Goal: Contribute content: Contribute content

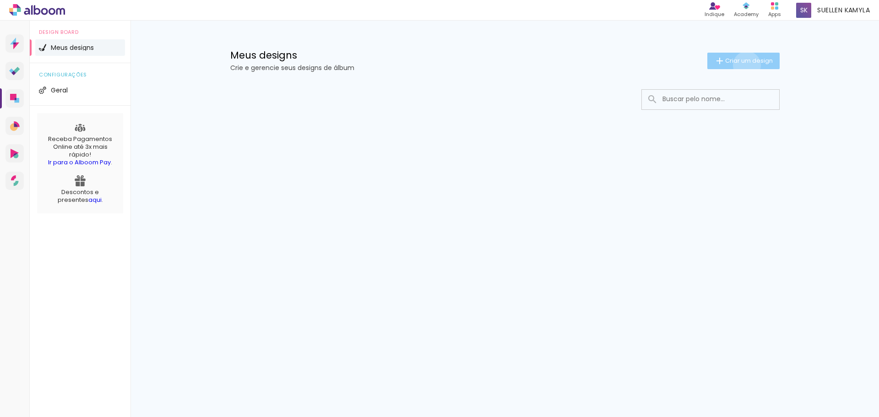
click at [745, 65] on paper-button "Criar um design" at bounding box center [743, 61] width 72 height 16
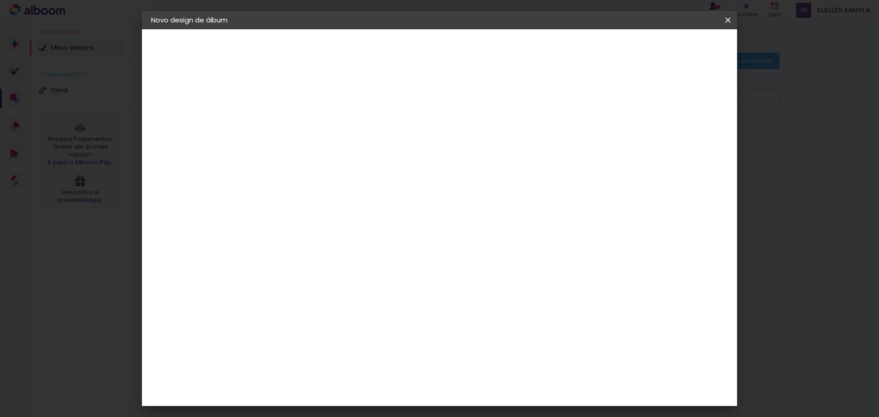
click at [301, 120] on input at bounding box center [301, 123] width 0 height 14
type input "Teste"
type paper-input "Teste"
click at [0, 0] on slot "Avançar" at bounding box center [0, 0] width 0 height 0
click at [402, 143] on span at bounding box center [401, 138] width 2 height 7
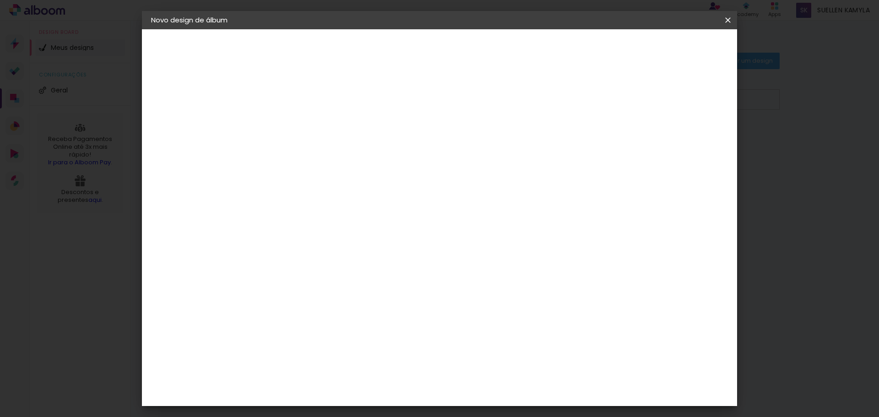
click at [472, 53] on paper-button "Avançar" at bounding box center [449, 49] width 45 height 16
type input "4"
type paper-input "4"
click at [686, 142] on input "4" at bounding box center [680, 138] width 16 height 14
type input "5"
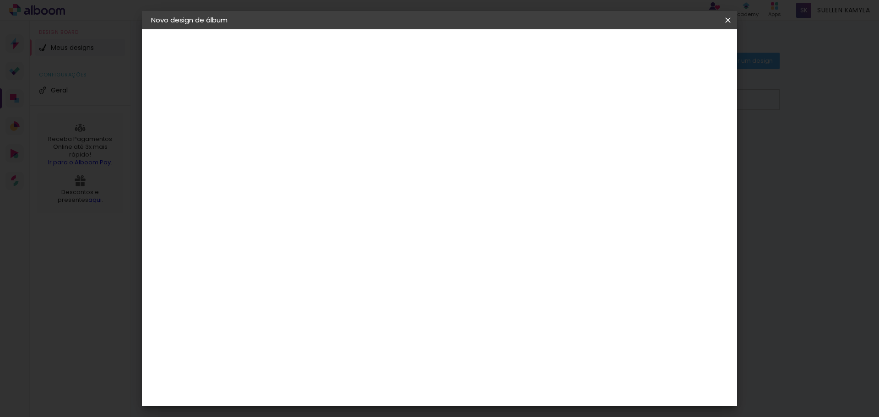
type paper-input "5"
click at [687, 135] on input "5" at bounding box center [682, 138] width 16 height 14
type input "3"
type paper-input "3"
click at [307, 103] on input "3" at bounding box center [295, 104] width 32 height 11
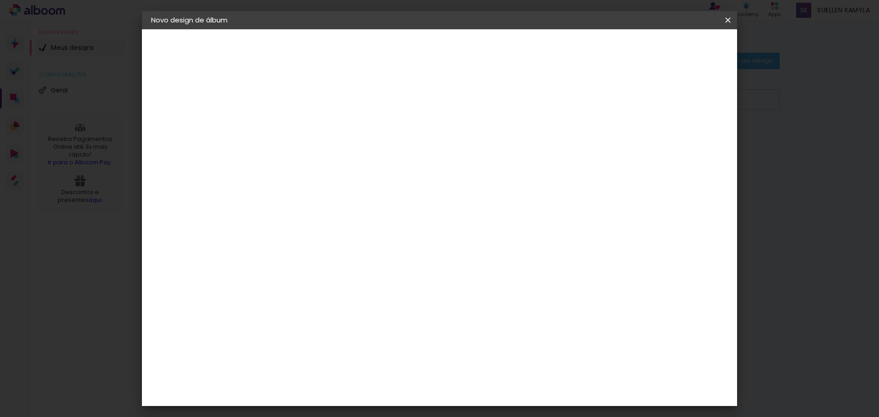
type input "2"
type paper-input "2"
click at [305, 106] on input "2" at bounding box center [295, 104] width 32 height 11
click at [671, 51] on span "Iniciar design" at bounding box center [650, 48] width 42 height 6
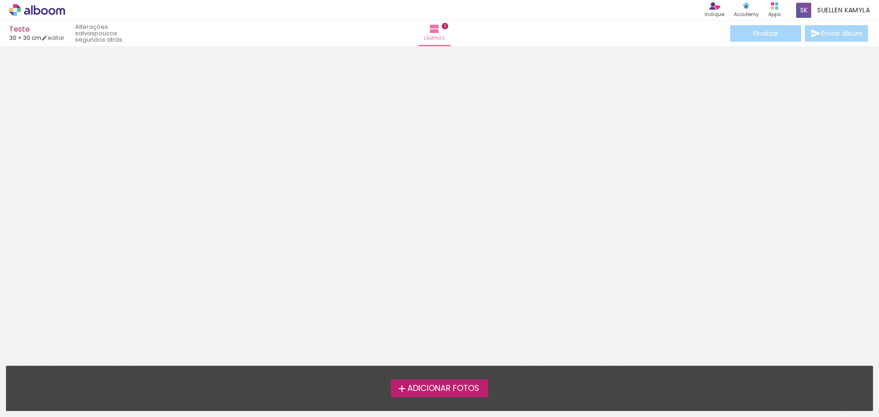
click at [426, 390] on span "Adicionar Fotos" at bounding box center [443, 388] width 72 height 8
click at [0, 0] on input "file" at bounding box center [0, 0] width 0 height 0
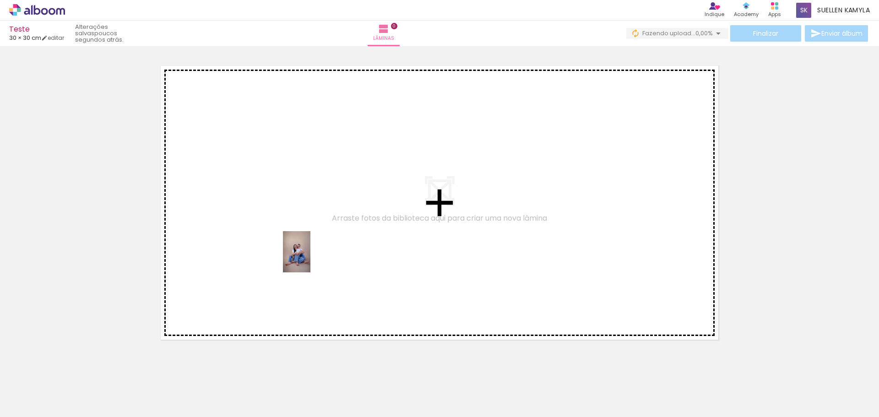
drag, startPoint x: 100, startPoint y: 396, endPoint x: 310, endPoint y: 259, distance: 251.2
click at [310, 259] on quentale-workspace at bounding box center [439, 208] width 879 height 417
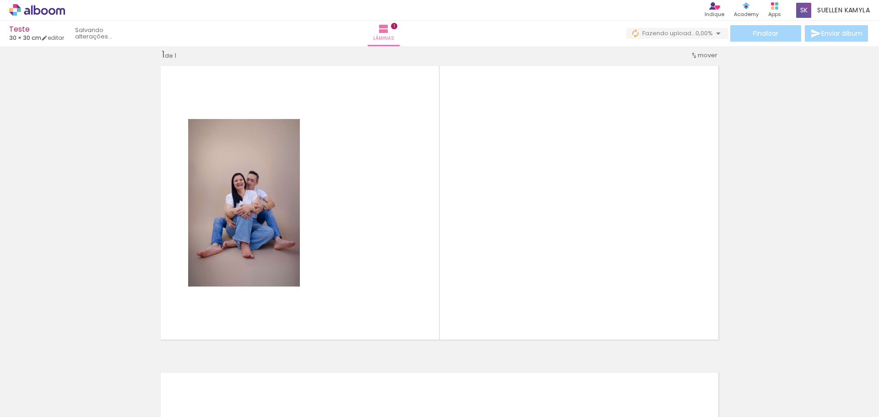
scroll to position [12, 0]
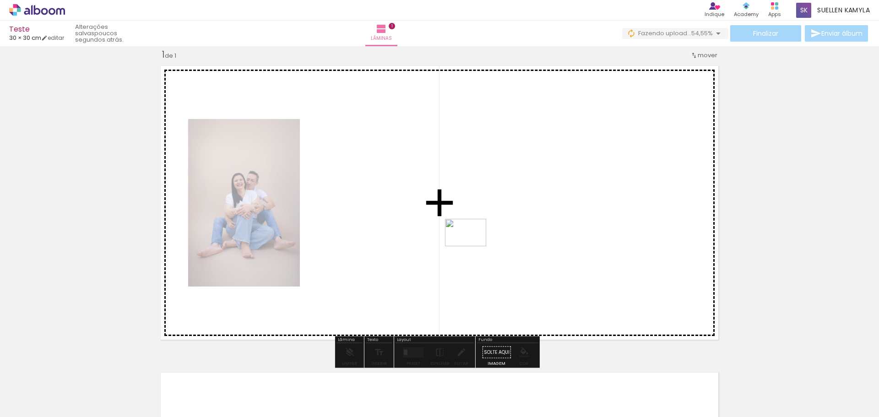
drag, startPoint x: 305, startPoint y: 386, endPoint x: 472, endPoint y: 246, distance: 218.0
click at [472, 246] on quentale-workspace at bounding box center [439, 208] width 879 height 417
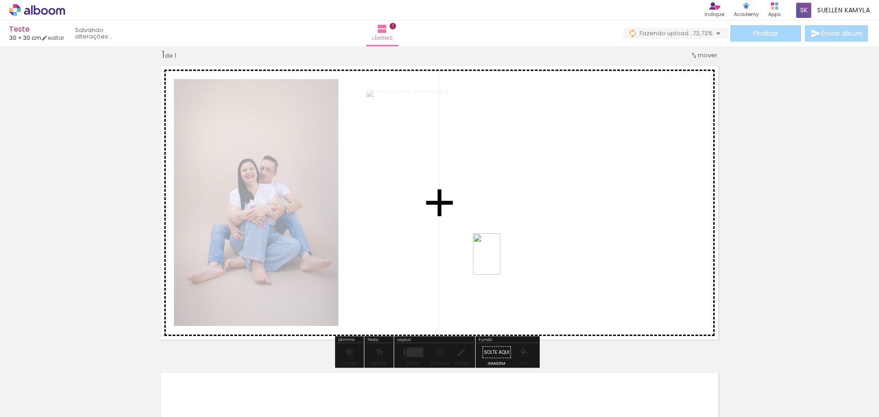
drag, startPoint x: 253, startPoint y: 395, endPoint x: 500, endPoint y: 261, distance: 281.4
click at [500, 261] on quentale-workspace at bounding box center [439, 208] width 879 height 417
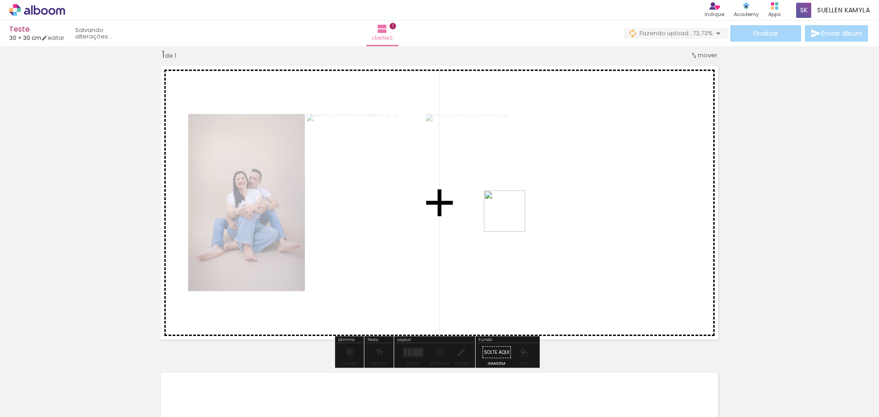
drag, startPoint x: 149, startPoint y: 392, endPoint x: 568, endPoint y: 198, distance: 461.6
click at [568, 198] on quentale-workspace at bounding box center [439, 208] width 879 height 417
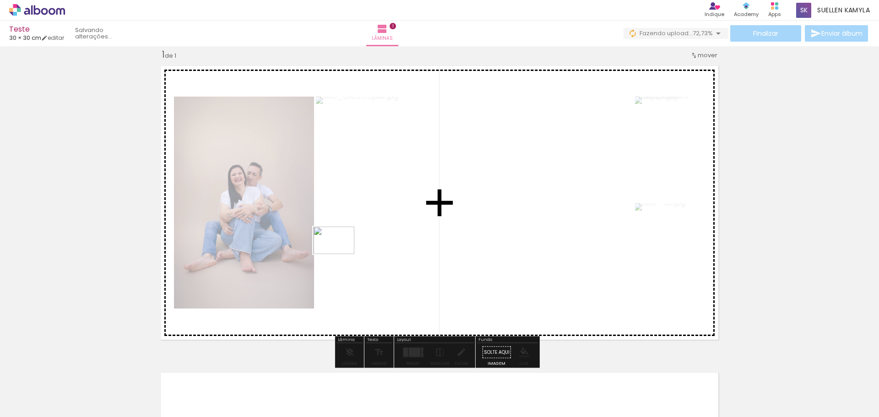
drag, startPoint x: 389, startPoint y: 391, endPoint x: 341, endPoint y: 254, distance: 145.9
click at [341, 254] on quentale-workspace at bounding box center [439, 208] width 879 height 417
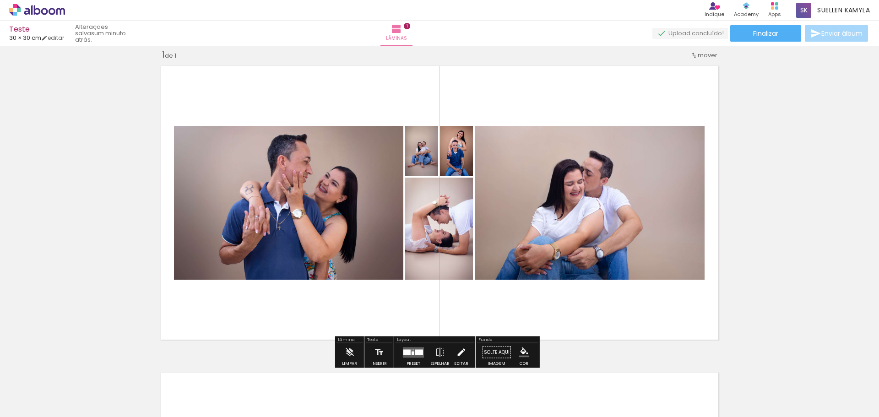
click at [463, 347] on iron-icon at bounding box center [461, 352] width 10 height 18
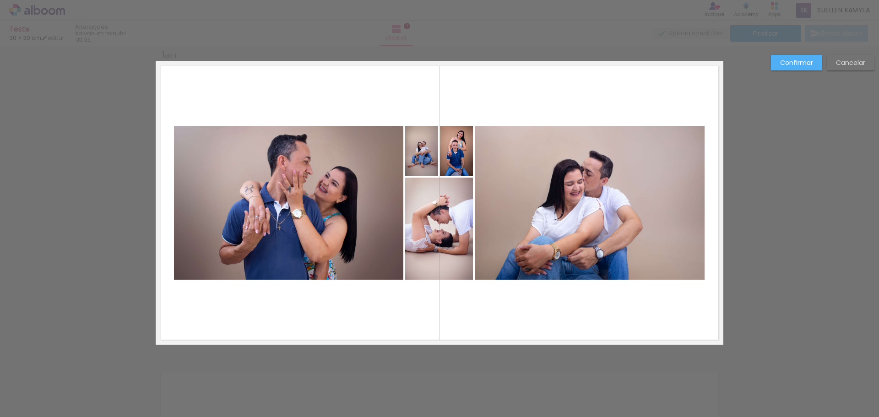
click at [422, 200] on quentale-photo at bounding box center [439, 229] width 68 height 102
click at [0, 0] on slot "Confirmar" at bounding box center [0, 0] width 0 height 0
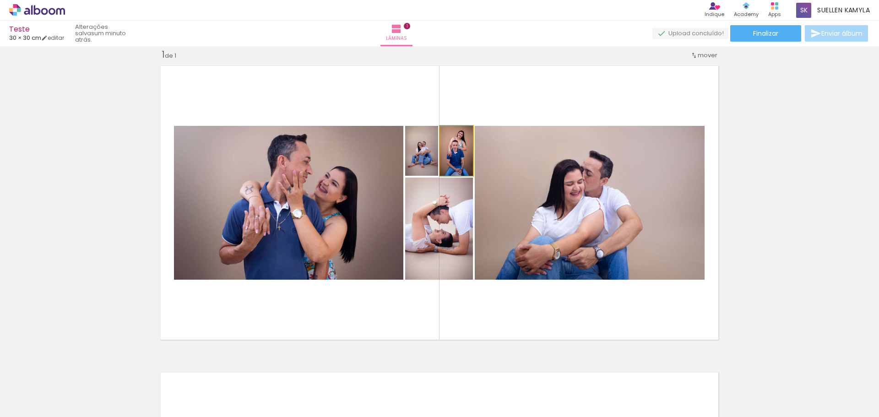
click at [460, 154] on quentale-photo at bounding box center [456, 151] width 33 height 50
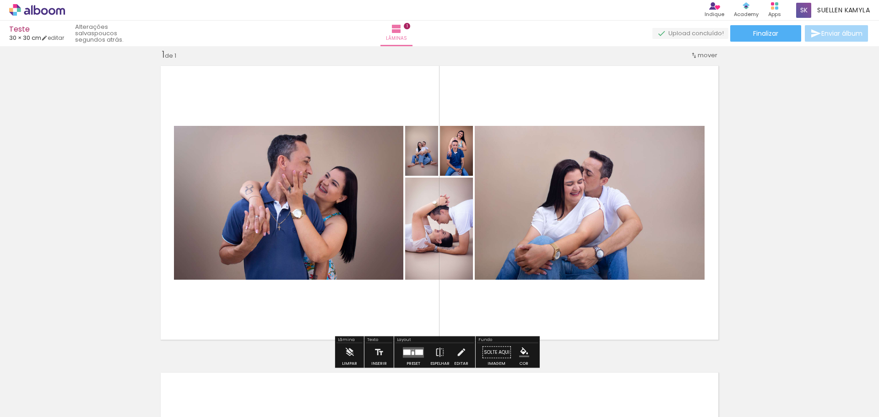
click at [727, 92] on div "Inserir lâmina 1 de 1" at bounding box center [439, 345] width 879 height 614
click at [706, 282] on quentale-layouter at bounding box center [440, 203] width 568 height 284
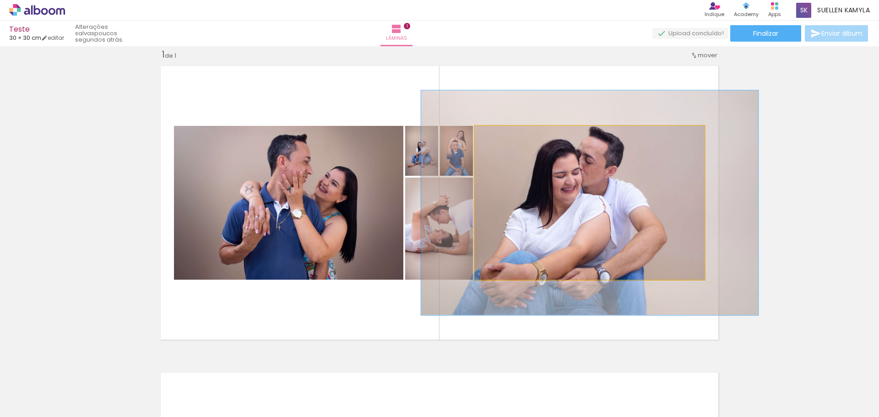
drag, startPoint x: 492, startPoint y: 135, endPoint x: 507, endPoint y: 138, distance: 14.8
type paper-slider "146"
click at [507, 138] on div at bounding box center [511, 135] width 8 height 8
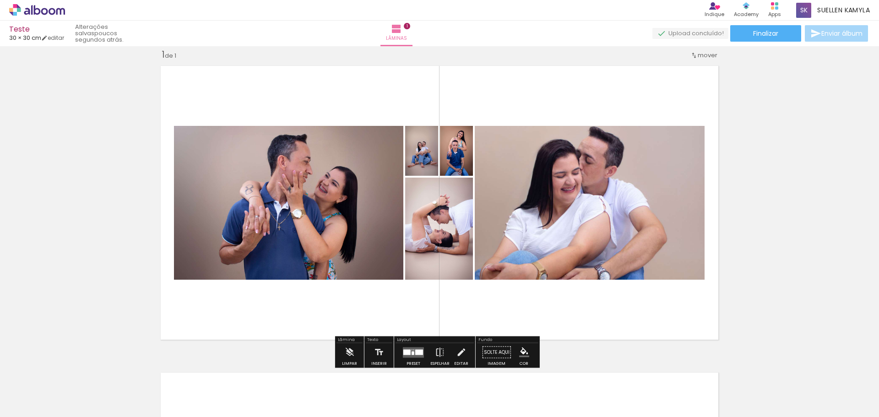
click at [327, 194] on quentale-photo at bounding box center [288, 203] width 229 height 154
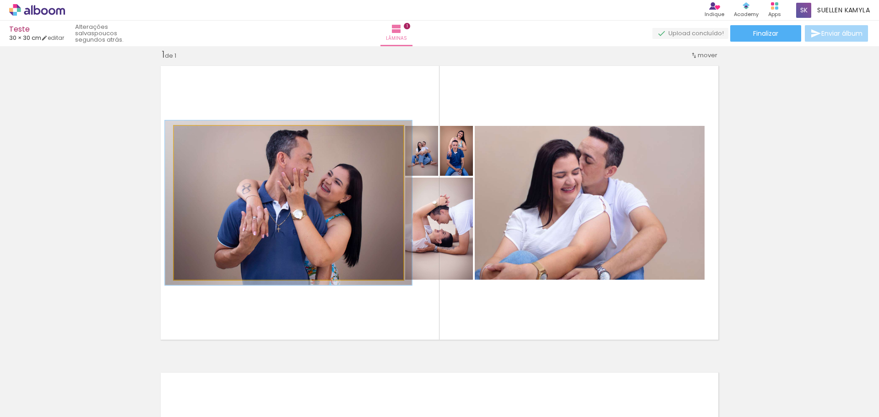
type paper-slider "107"
click at [197, 136] on div at bounding box center [198, 135] width 8 height 8
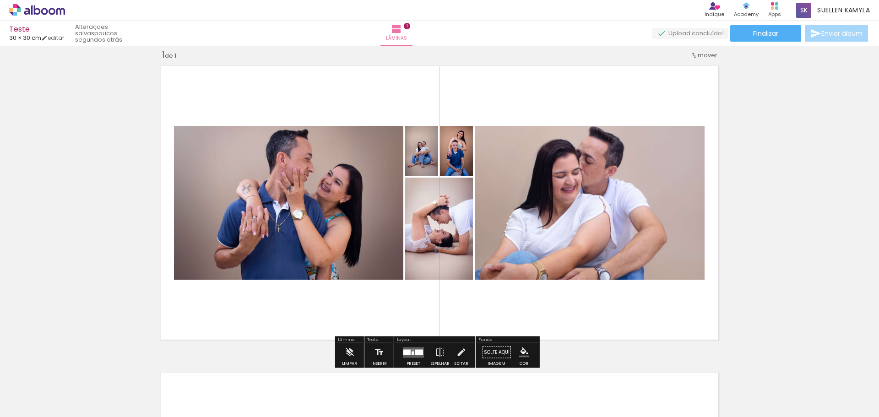
click at [0, 0] on slot "P&B" at bounding box center [0, 0] width 0 height 0
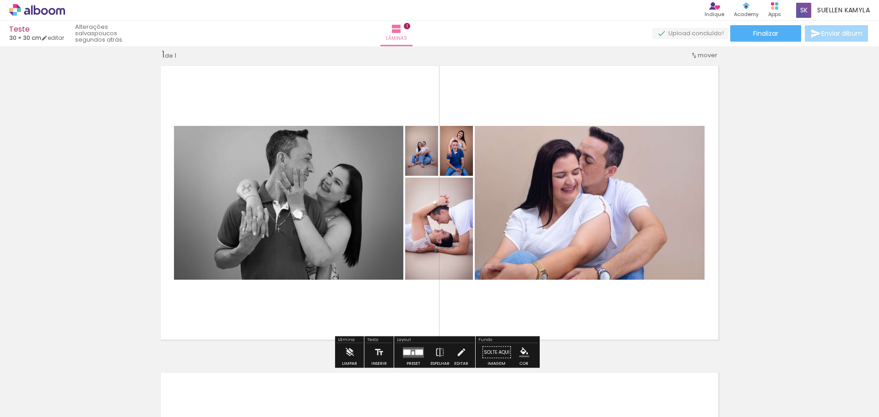
click at [0, 0] on slot "P&B" at bounding box center [0, 0] width 0 height 0
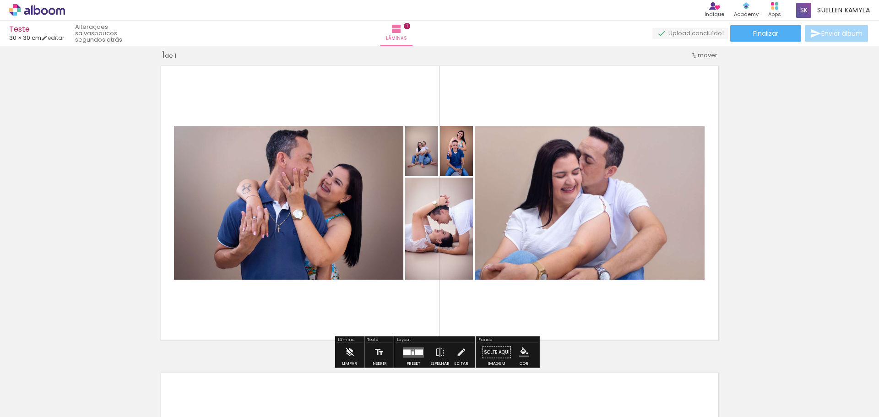
click at [264, 135] on div at bounding box center [267, 135] width 11 height 9
click at [262, 170] on paper-item at bounding box center [267, 170] width 16 height 6
click at [265, 150] on span at bounding box center [267, 151] width 9 height 2
click at [265, 183] on paper-item at bounding box center [267, 182] width 16 height 6
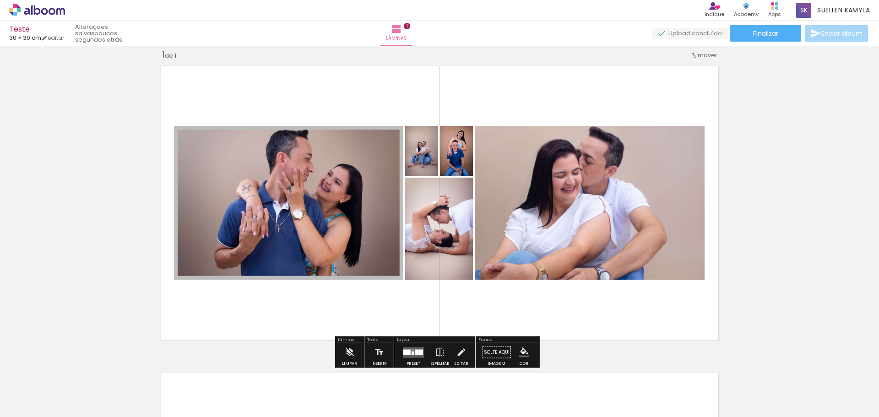
click at [266, 150] on span at bounding box center [267, 151] width 9 height 2
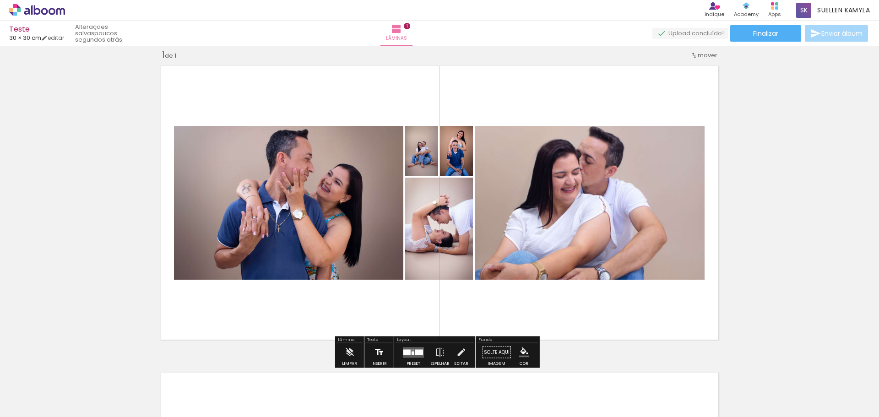
click at [376, 353] on iron-icon at bounding box center [379, 352] width 10 height 18
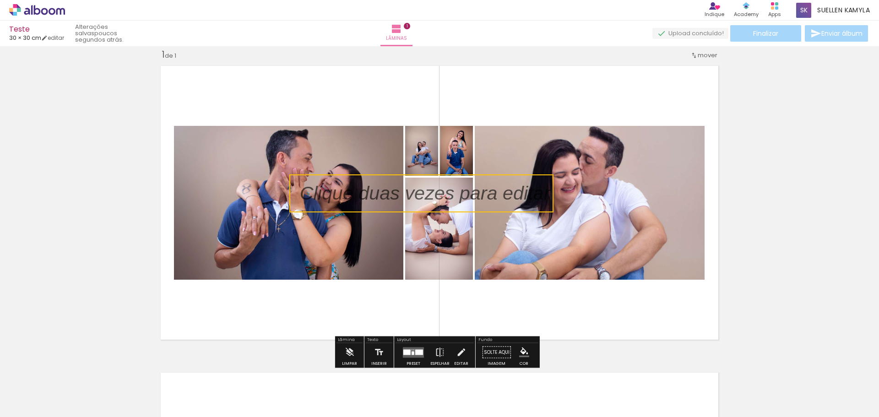
click at [356, 197] on quentale-selection at bounding box center [421, 193] width 264 height 38
type input "Sans Serif"
click at [356, 197] on p at bounding box center [432, 193] width 264 height 27
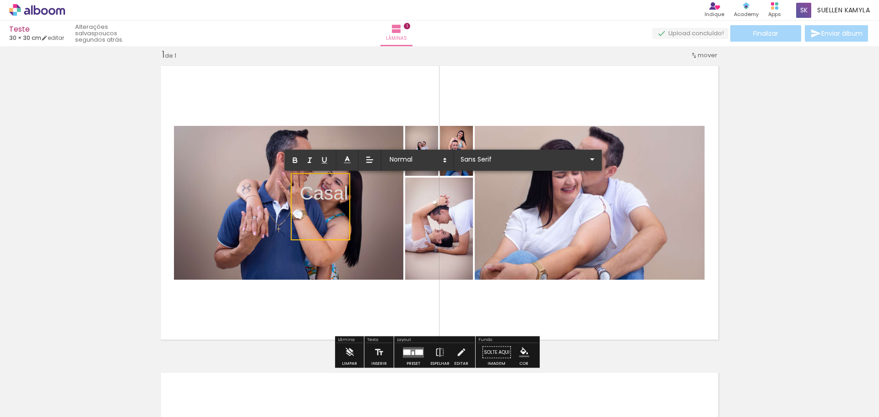
click at [373, 89] on quentale-layouter at bounding box center [440, 203] width 568 height 284
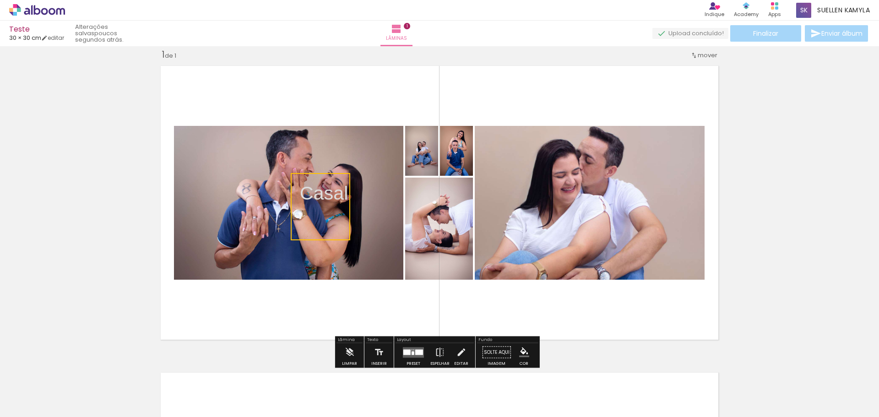
click at [796, 159] on div "Inserir lâmina 1 de 1" at bounding box center [439, 345] width 879 height 614
drag, startPoint x: 325, startPoint y: 197, endPoint x: 299, endPoint y: 234, distance: 45.1
click at [299, 234] on div "Casal" at bounding box center [324, 206] width 62 height 65
click at [313, 202] on quentale-selection at bounding box center [320, 206] width 62 height 65
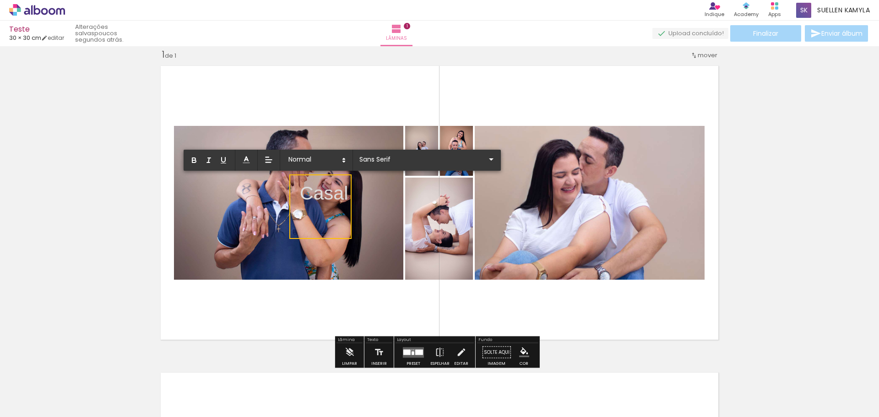
click at [796, 139] on div "Inserir lâmina 1 de 1" at bounding box center [439, 345] width 879 height 614
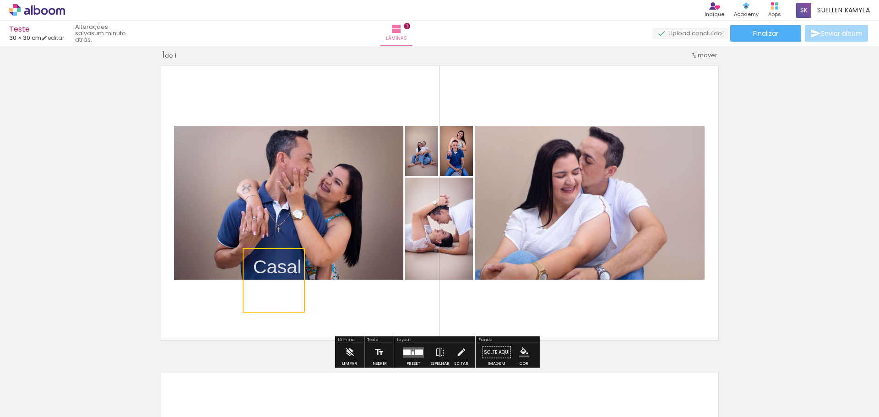
drag, startPoint x: 340, startPoint y: 194, endPoint x: 293, endPoint y: 267, distance: 87.2
click at [293, 267] on quentale-selection at bounding box center [274, 280] width 62 height 65
click at [835, 124] on div "Inserir lâmina 1 de 1" at bounding box center [439, 345] width 879 height 614
click at [415, 351] on div at bounding box center [419, 351] width 8 height 5
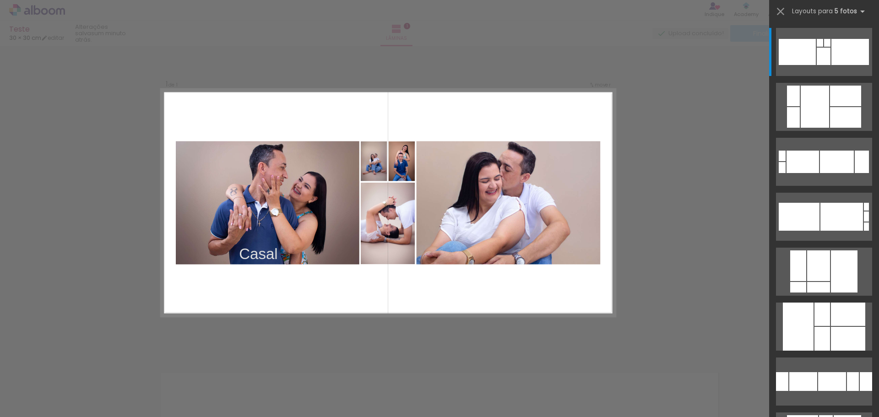
click at [607, 384] on div at bounding box center [604, 385] width 30 height 45
click at [559, 390] on div at bounding box center [552, 386] width 45 height 30
click at [780, 8] on iron-icon at bounding box center [780, 11] width 13 height 13
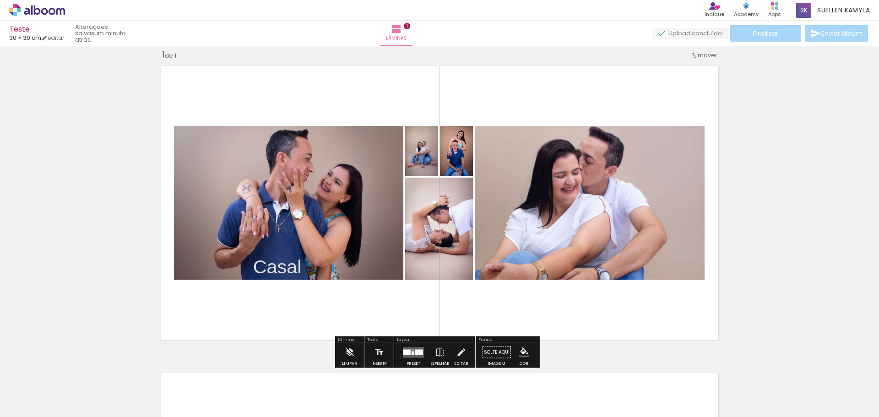
click at [165, 56] on div "1 de 1" at bounding box center [169, 54] width 15 height 9
click at [407, 35] on span "Lâminas" at bounding box center [396, 38] width 21 height 8
click at [407, 38] on span "Lâminas" at bounding box center [396, 38] width 21 height 8
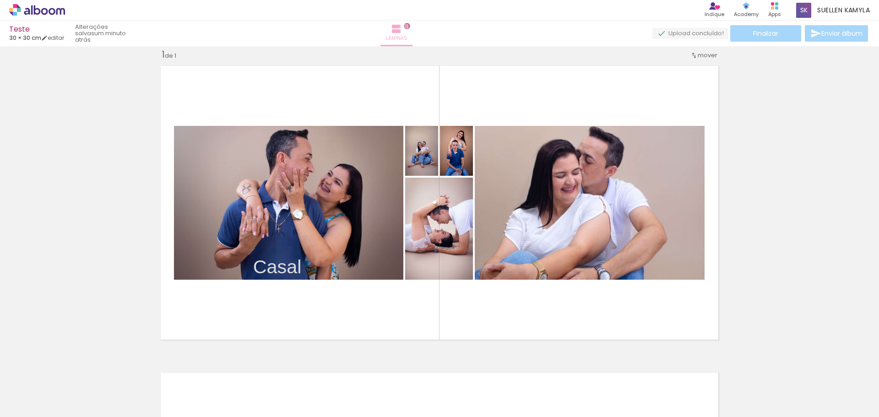
click at [412, 28] on paper-button "Lâminas 1" at bounding box center [396, 34] width 32 height 26
click at [410, 26] on span "1" at bounding box center [407, 26] width 6 height 6
drag, startPoint x: 446, startPoint y: 32, endPoint x: 440, endPoint y: 37, distance: 7.8
click at [412, 32] on paper-button "Lâminas 1" at bounding box center [396, 34] width 32 height 26
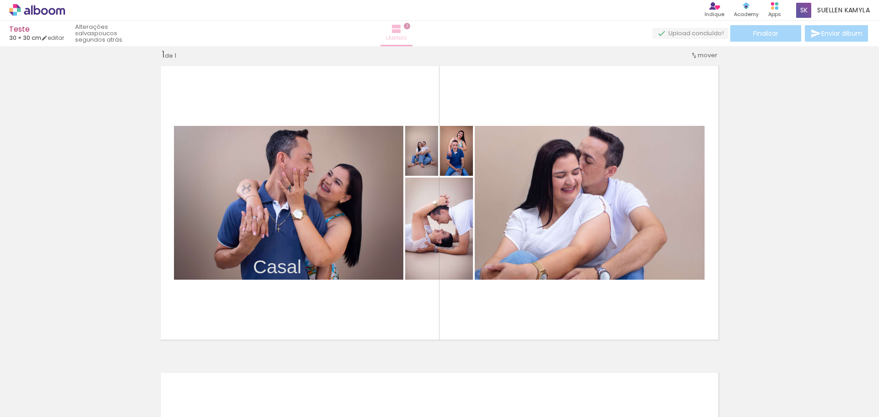
click at [407, 39] on span "Lâminas" at bounding box center [396, 38] width 21 height 8
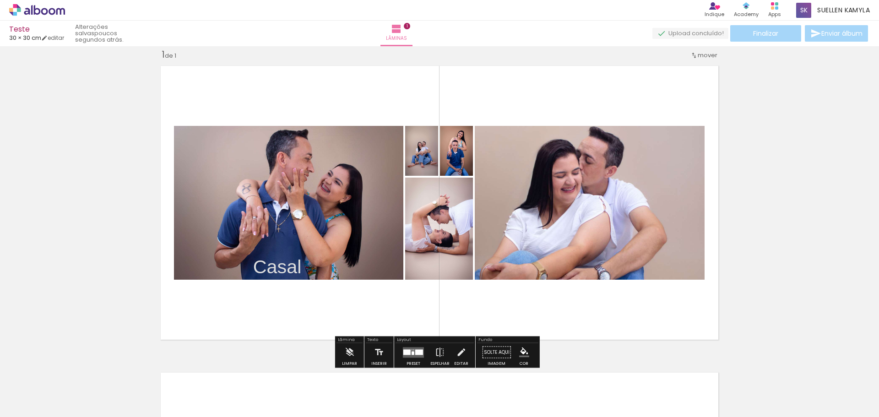
click at [701, 33] on quentale-upload-monitor at bounding box center [690, 33] width 76 height 11
click at [791, 69] on div "Inserir lâmina 1 de 1" at bounding box center [439, 345] width 879 height 614
click at [764, 31] on div "Finalizar Enviar álbum" at bounding box center [760, 33] width 217 height 16
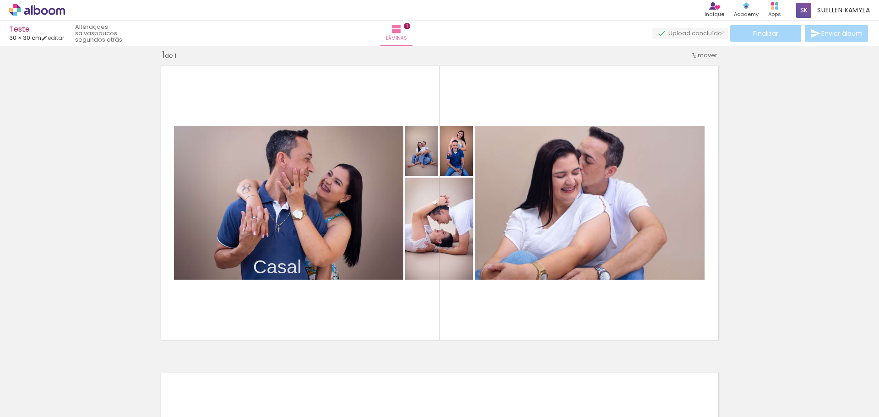
click at [745, 123] on div "Inserir lâmina 1 de 1" at bounding box center [439, 345] width 879 height 614
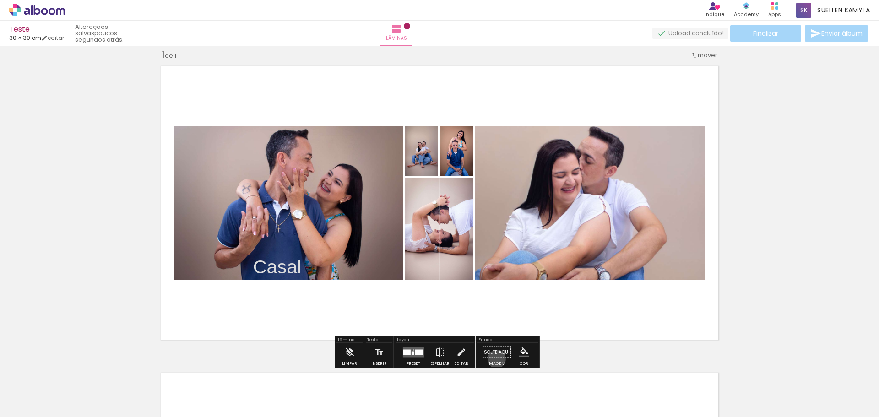
click at [493, 359] on paper-button "Solte aqui Imagem" at bounding box center [496, 354] width 33 height 23
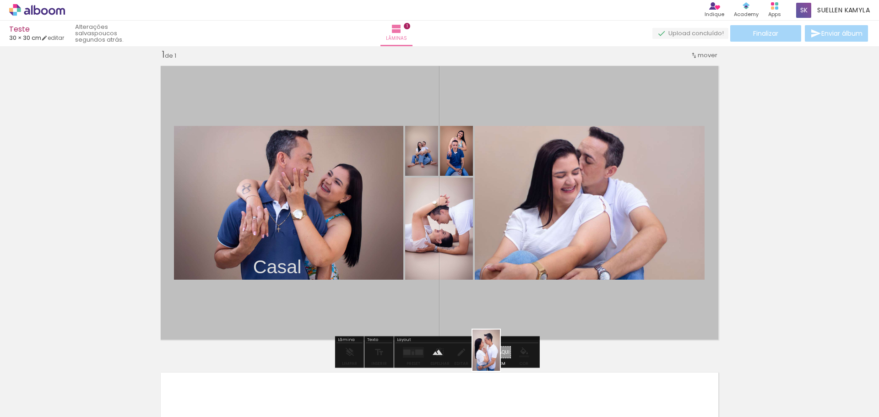
drag, startPoint x: 504, startPoint y: 385, endPoint x: 500, endPoint y: 357, distance: 28.7
click at [500, 357] on quentale-workspace at bounding box center [439, 208] width 879 height 417
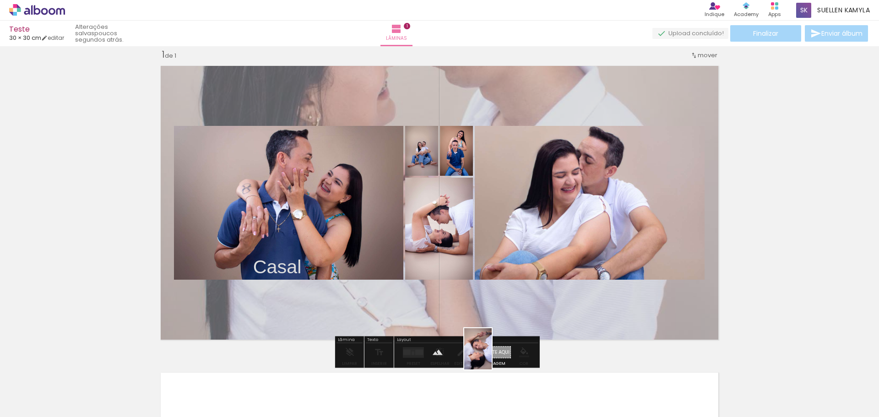
drag, startPoint x: 461, startPoint y: 399, endPoint x: 492, endPoint y: 356, distance: 53.2
click at [492, 356] on quentale-workspace at bounding box center [439, 208] width 879 height 417
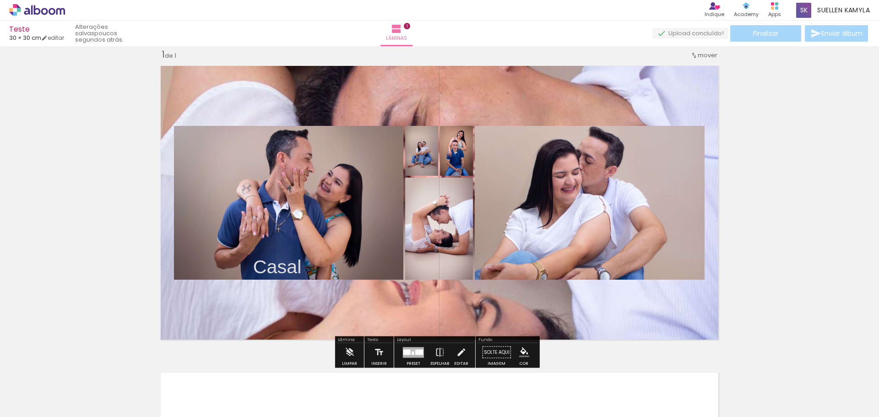
click at [510, 312] on quentale-layouter at bounding box center [440, 203] width 568 height 284
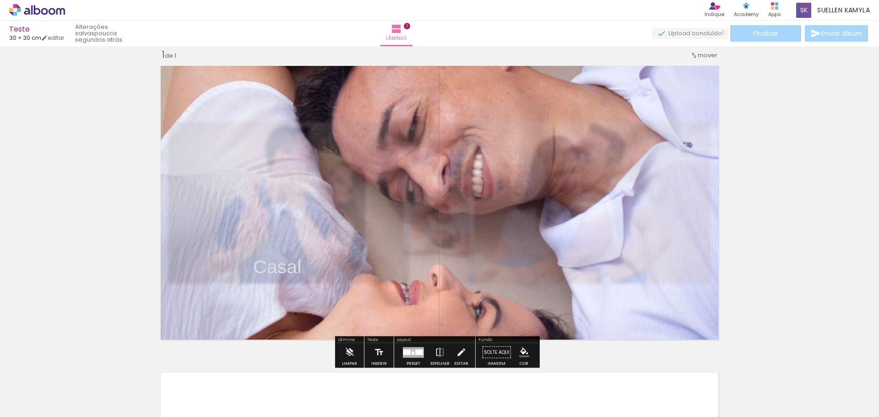
click at [856, 239] on div "Inserir lâmina 1 de 1" at bounding box center [439, 345] width 879 height 614
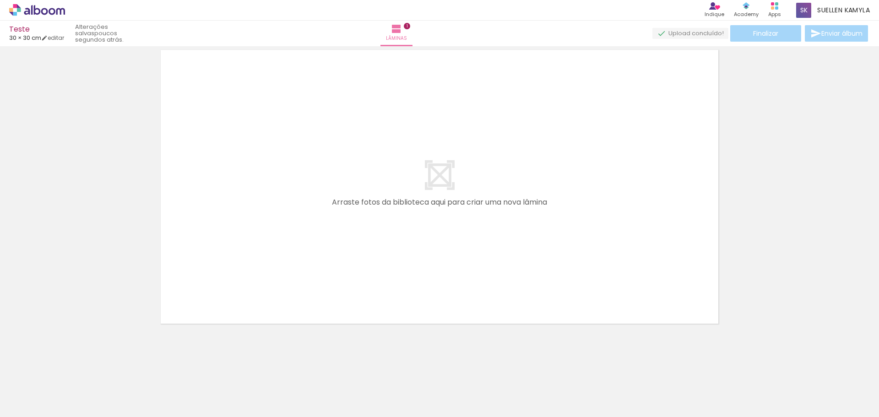
scroll to position [336, 0]
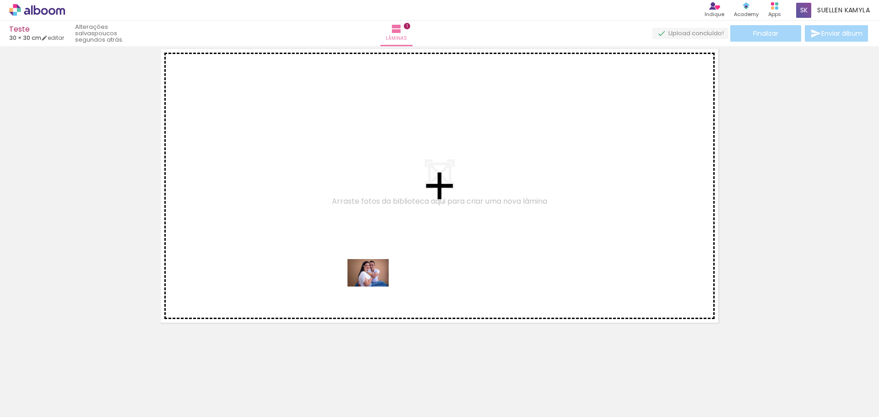
drag, startPoint x: 359, startPoint y: 360, endPoint x: 375, endPoint y: 287, distance: 74.9
click at [375, 287] on quentale-workspace at bounding box center [439, 208] width 879 height 417
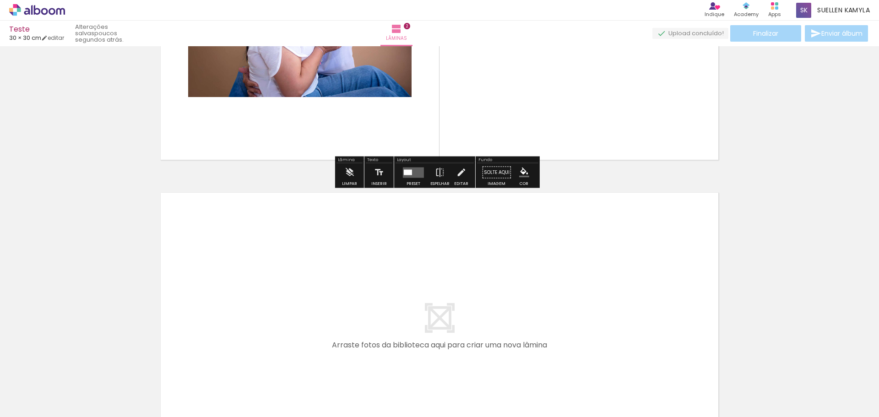
scroll to position [502, 0]
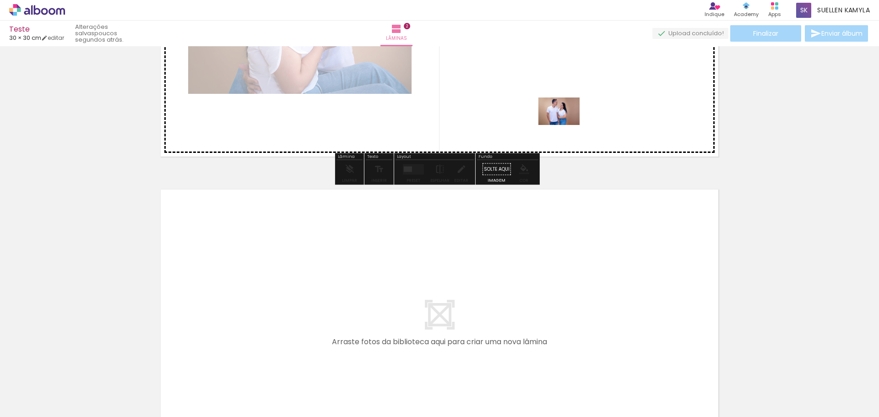
drag, startPoint x: 556, startPoint y: 395, endPoint x: 566, endPoint y: 122, distance: 272.5
click at [566, 122] on quentale-workspace at bounding box center [439, 208] width 879 height 417
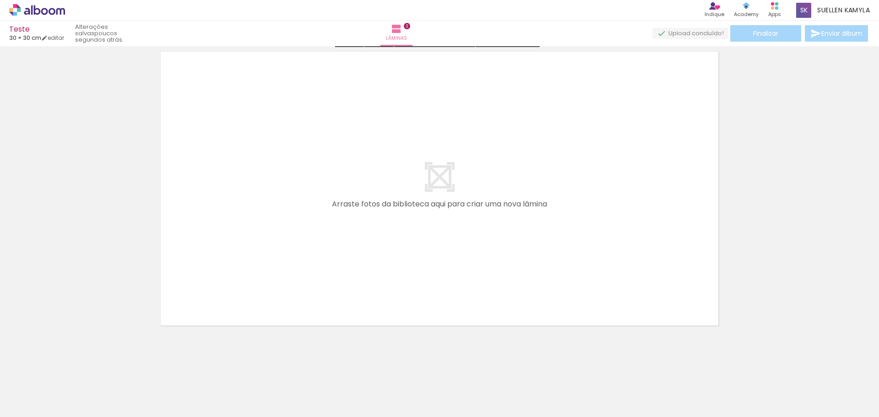
scroll to position [642, 0]
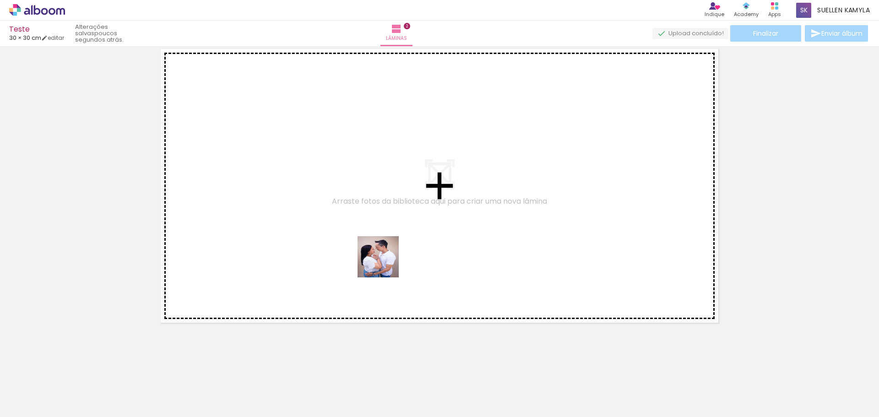
drag, startPoint x: 501, startPoint y: 388, endPoint x: 382, endPoint y: 261, distance: 173.9
click at [382, 261] on quentale-workspace at bounding box center [439, 208] width 879 height 417
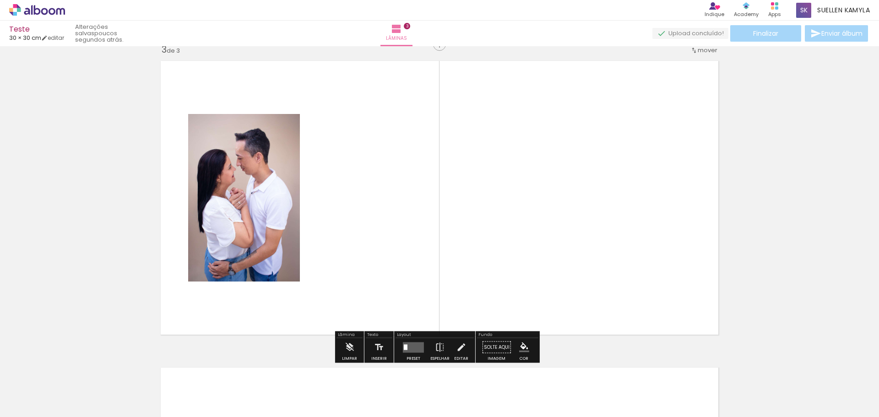
scroll to position [625, 0]
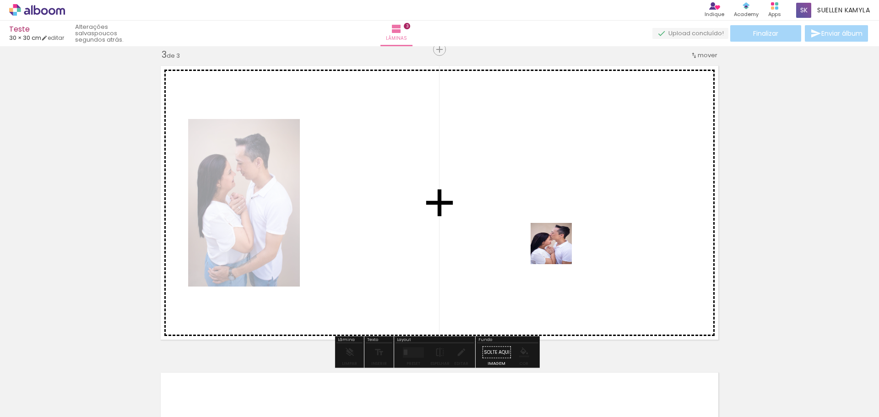
drag, startPoint x: 610, startPoint y: 389, endPoint x: 556, endPoint y: 240, distance: 158.8
click at [556, 240] on quentale-workspace at bounding box center [439, 208] width 879 height 417
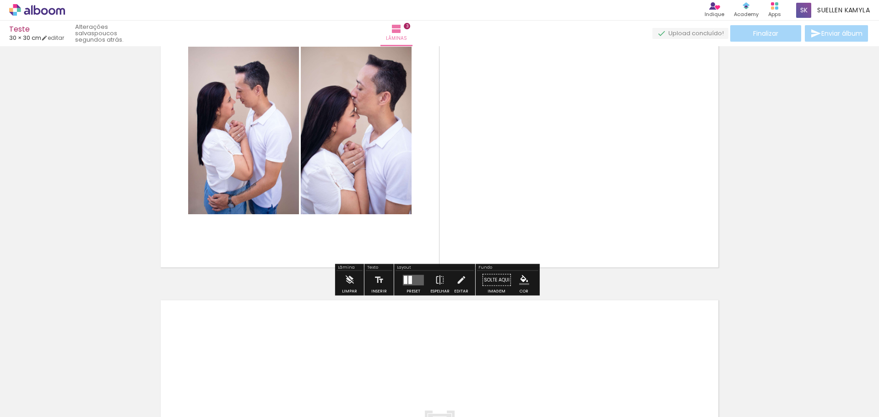
scroll to position [717, 0]
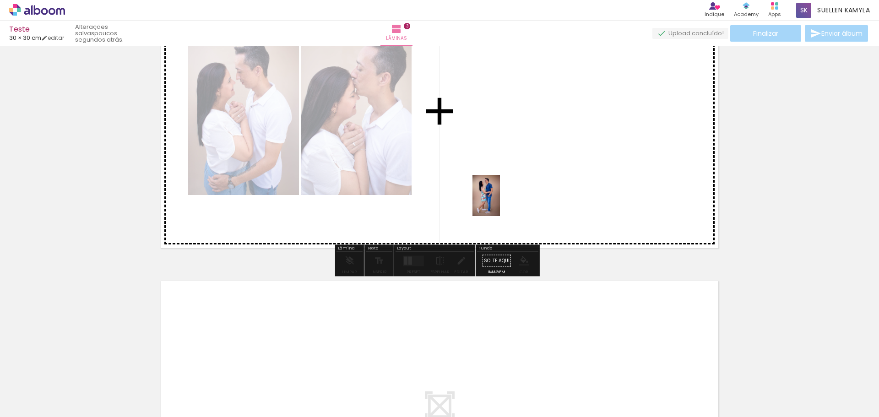
drag, startPoint x: 198, startPoint y: 390, endPoint x: 508, endPoint y: 200, distance: 363.3
click at [508, 200] on quentale-workspace at bounding box center [439, 208] width 879 height 417
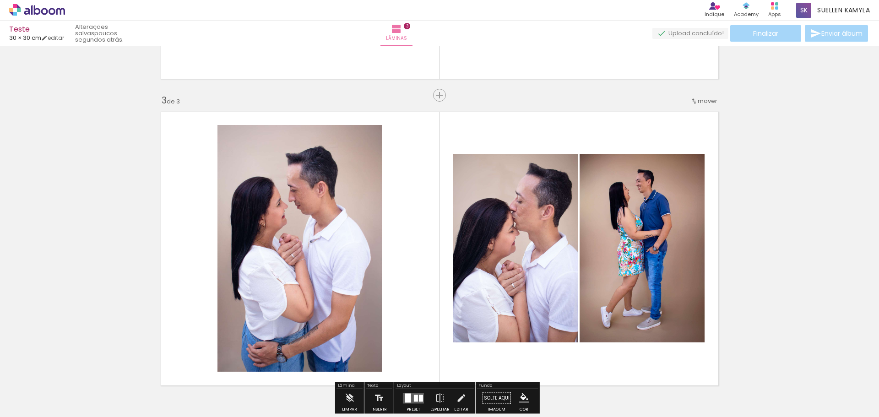
scroll to position [671, 0]
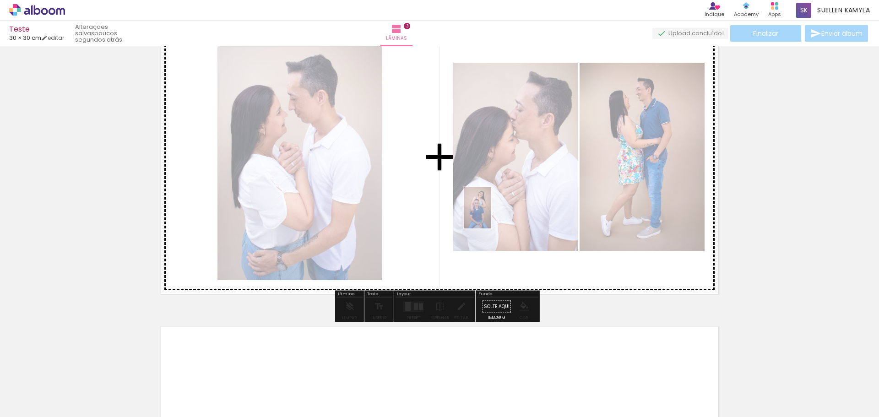
drag, startPoint x: 247, startPoint y: 388, endPoint x: 497, endPoint y: 213, distance: 305.3
click at [497, 213] on quentale-workspace at bounding box center [439, 208] width 879 height 417
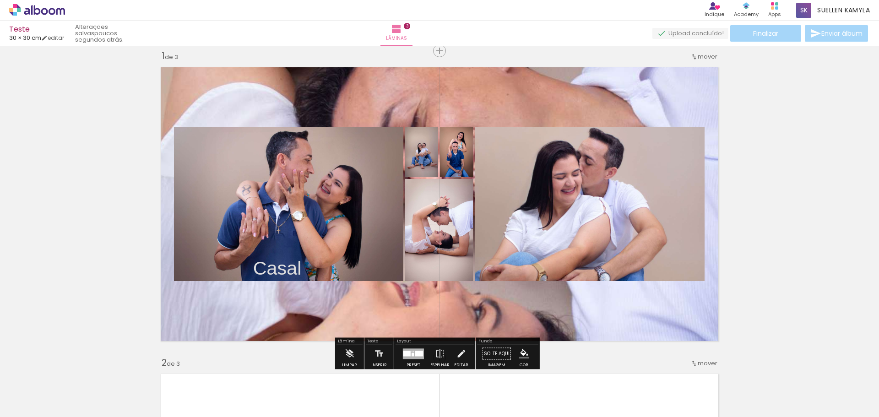
scroll to position [0, 0]
